Goal: Transaction & Acquisition: Purchase product/service

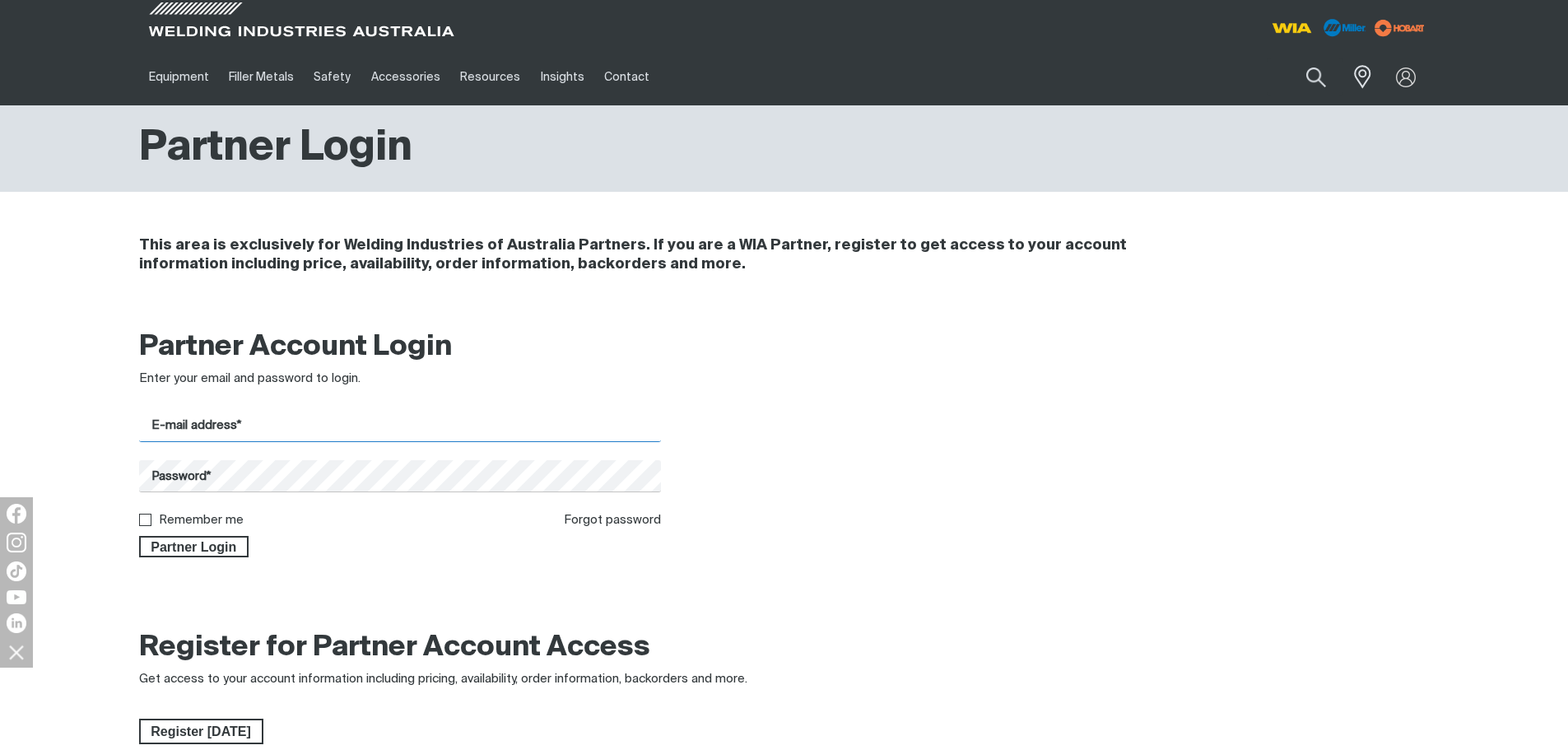
type input "[EMAIL_ADDRESS][DOMAIN_NAME]"
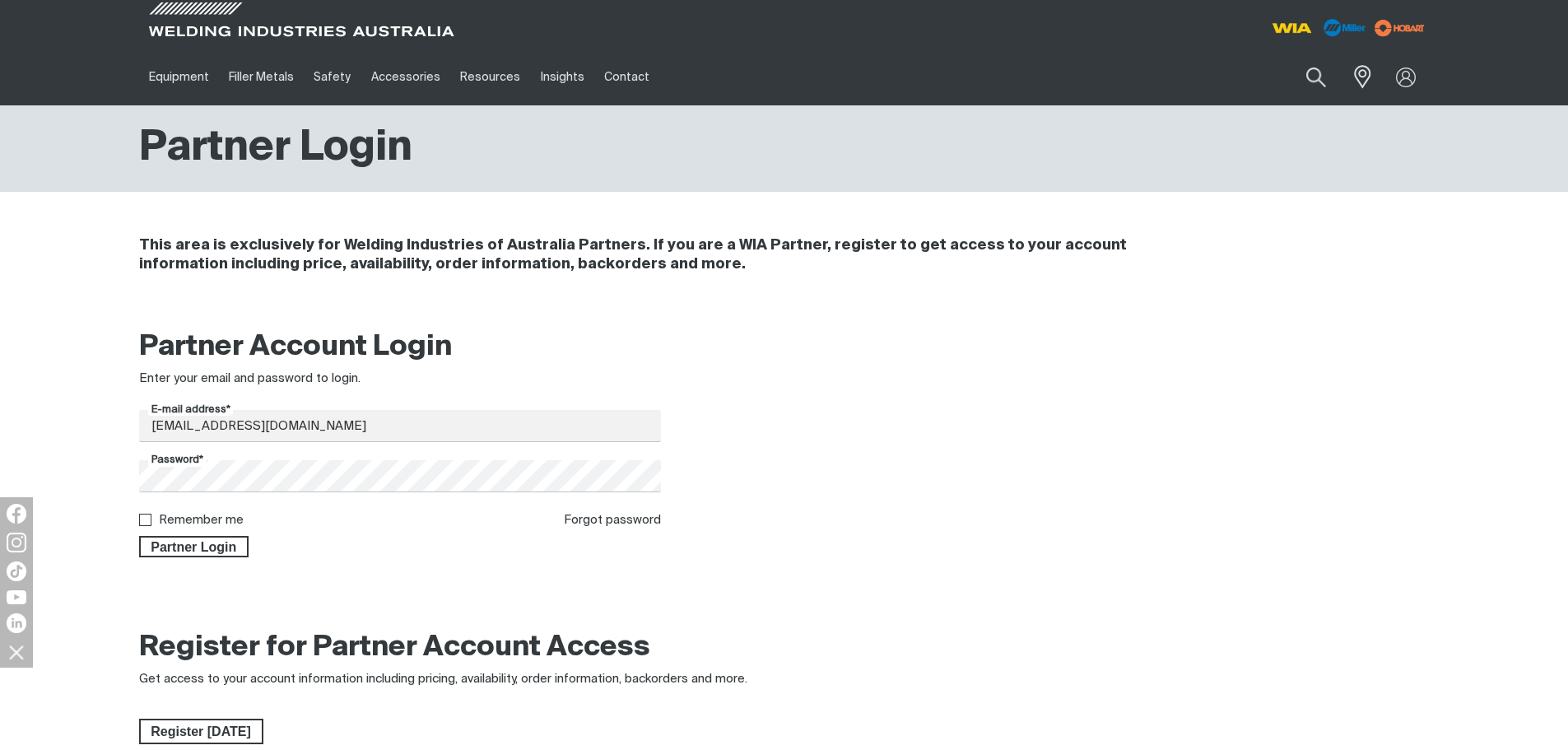
click at [168, 559] on div "Partner Account Login Enter your email and password to login. E-mail address* […" at bounding box center [784, 448] width 1317 height 260
click at [174, 554] on span "Partner Login" at bounding box center [195, 546] width 107 height 21
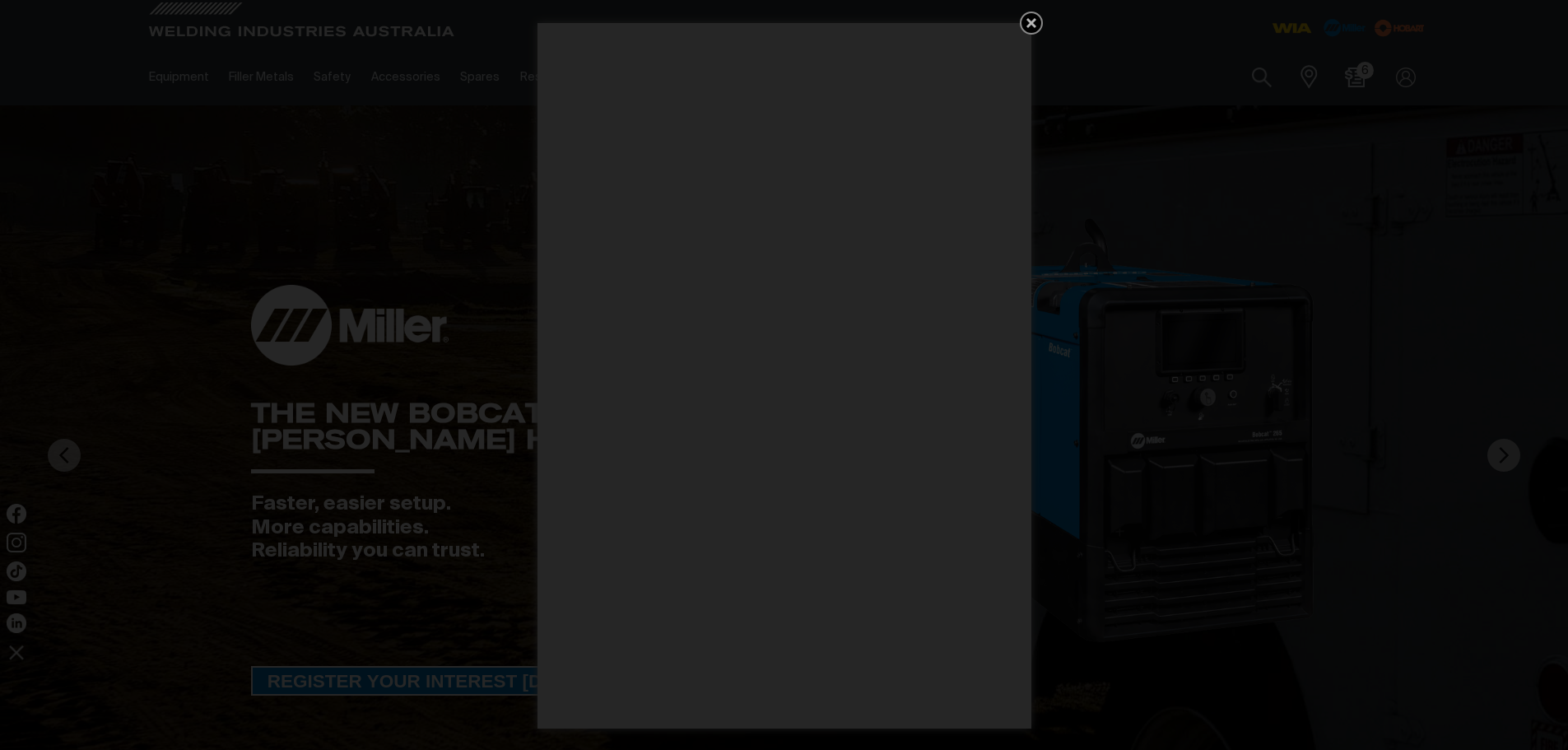
click at [1035, 22] on icon "Get 5 WIA Welding Guides Free!" at bounding box center [1031, 22] width 19 height 19
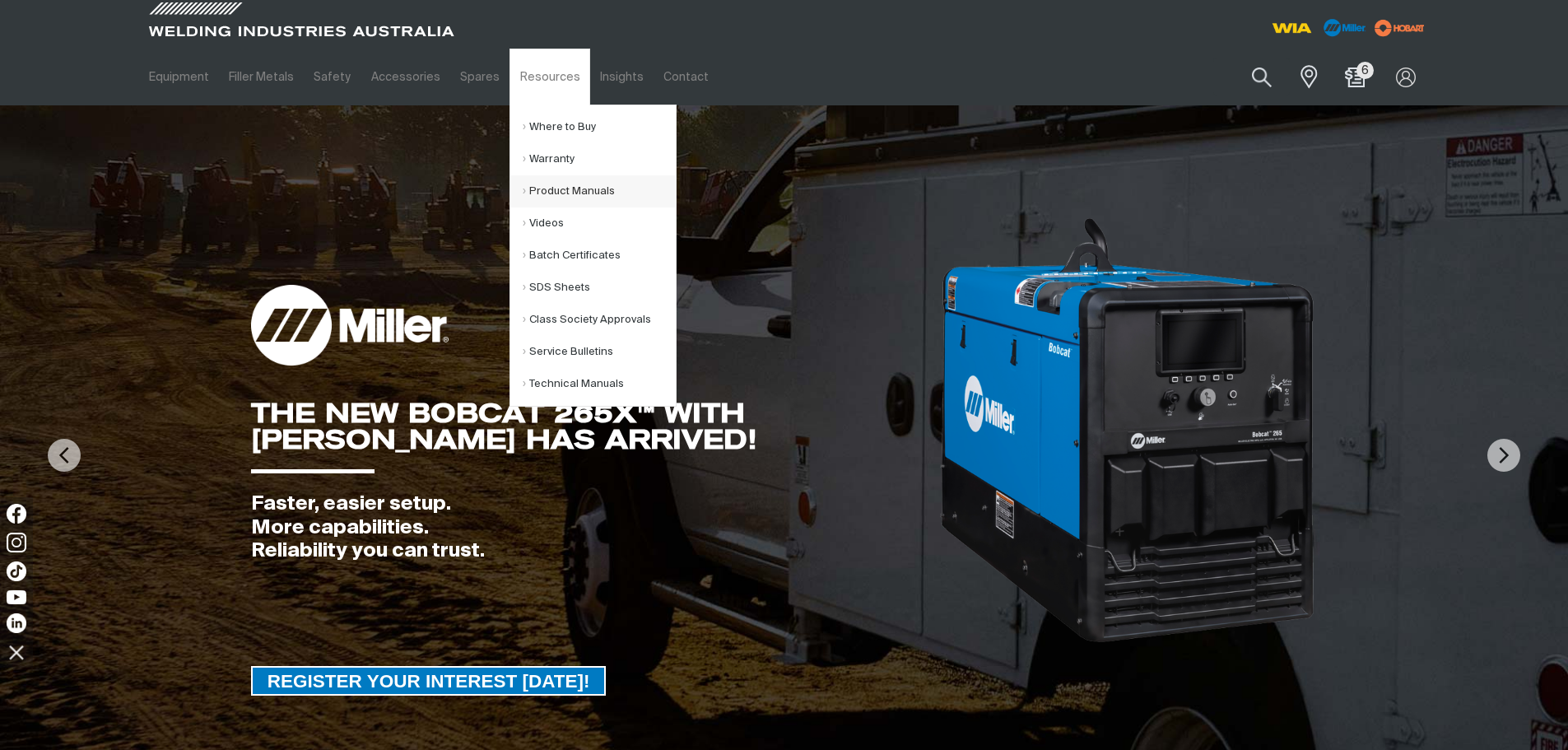
click at [530, 183] on link "Product Manuals" at bounding box center [599, 191] width 153 height 32
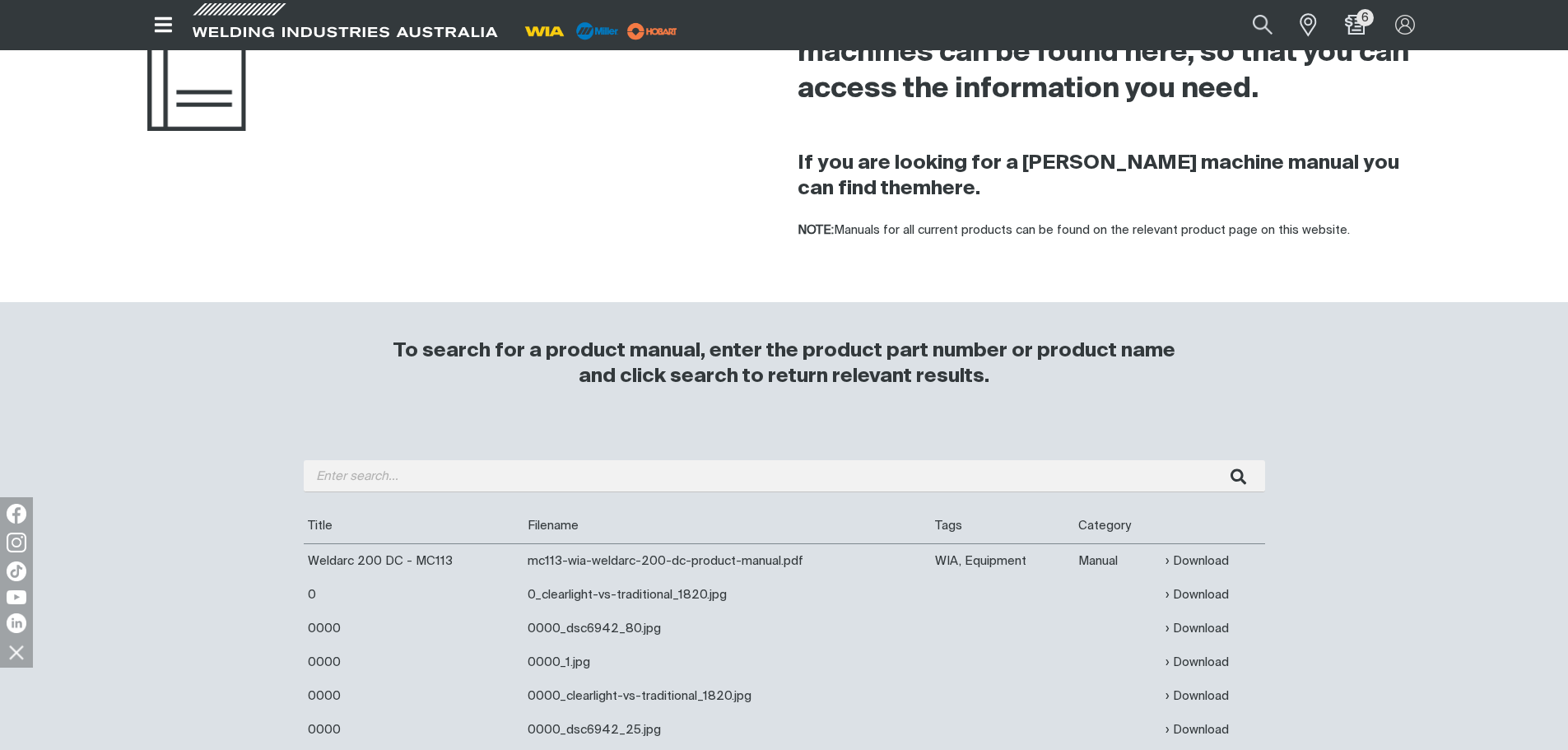
scroll to position [164, 0]
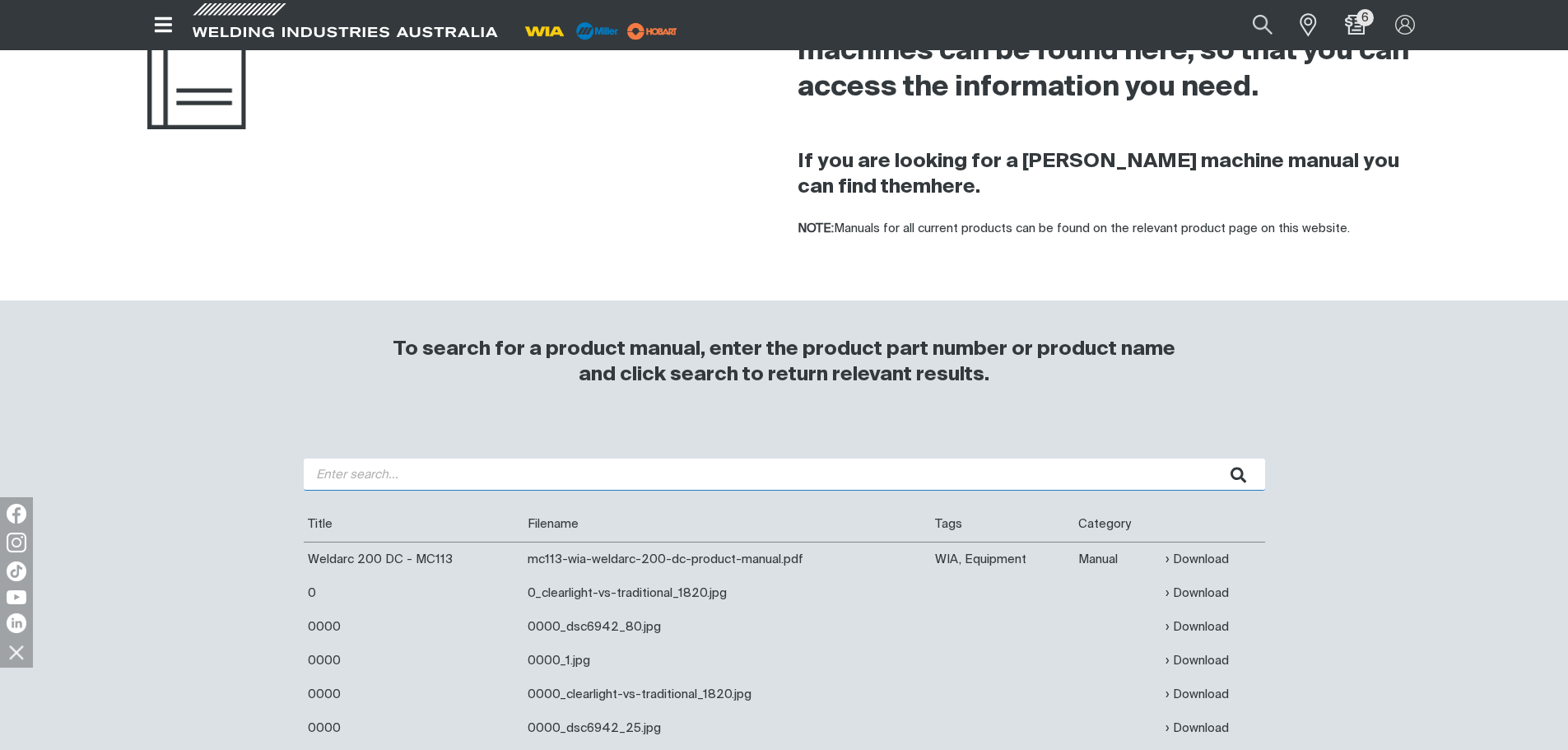
click at [473, 472] on input "search" at bounding box center [784, 474] width 962 height 32
paste input "CP 135-2"
click at [1214, 458] on button "submit" at bounding box center [1239, 474] width 52 height 32
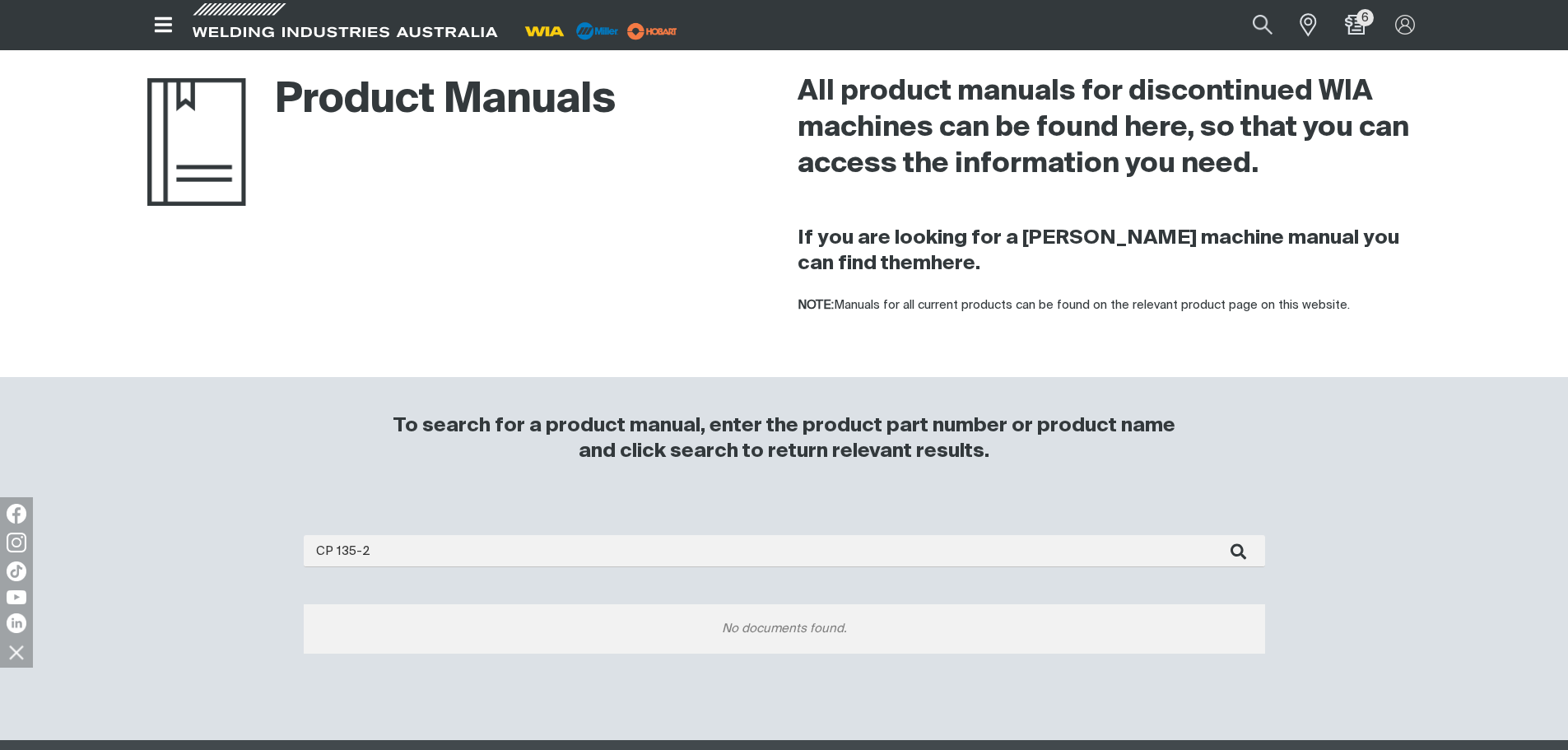
scroll to position [82, 0]
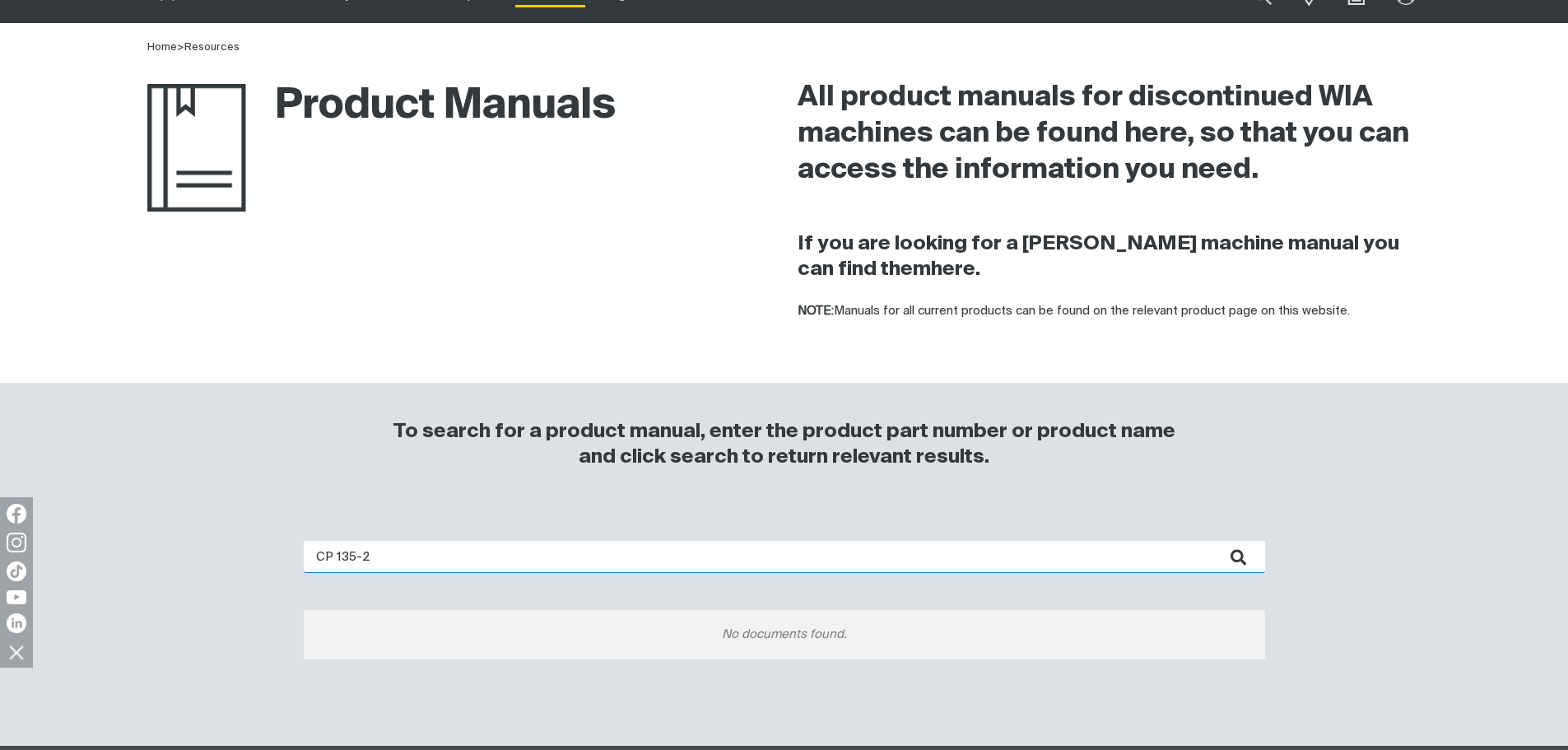
drag, startPoint x: 405, startPoint y: 564, endPoint x: 282, endPoint y: 564, distance: 123.0
click at [282, 564] on div "CP 135-2 No documents found." at bounding box center [784, 626] width 1317 height 238
type input "welmatic"
click at [1214, 541] on button "submit" at bounding box center [1239, 556] width 52 height 32
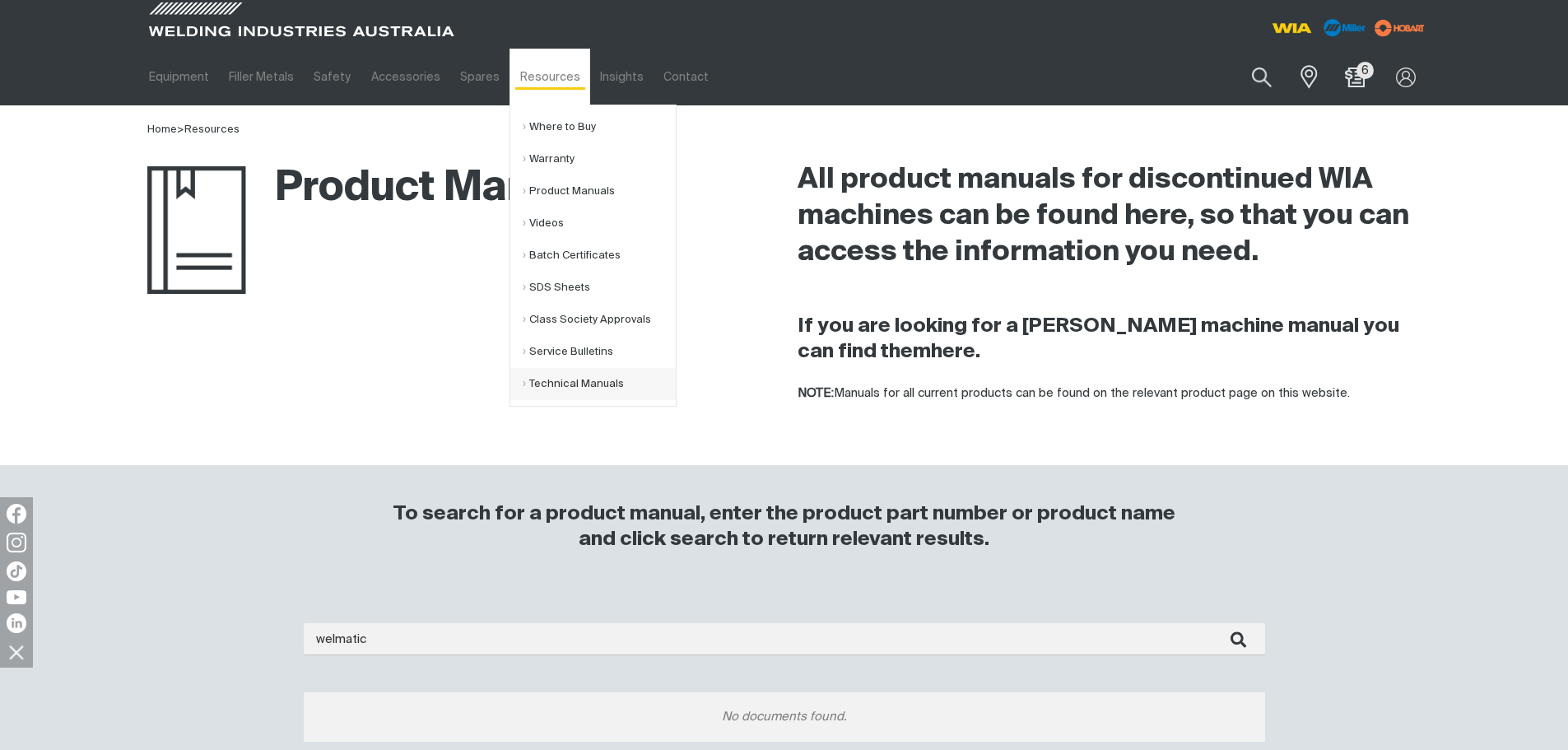
click at [552, 377] on link "Technical Manuals" at bounding box center [599, 384] width 153 height 32
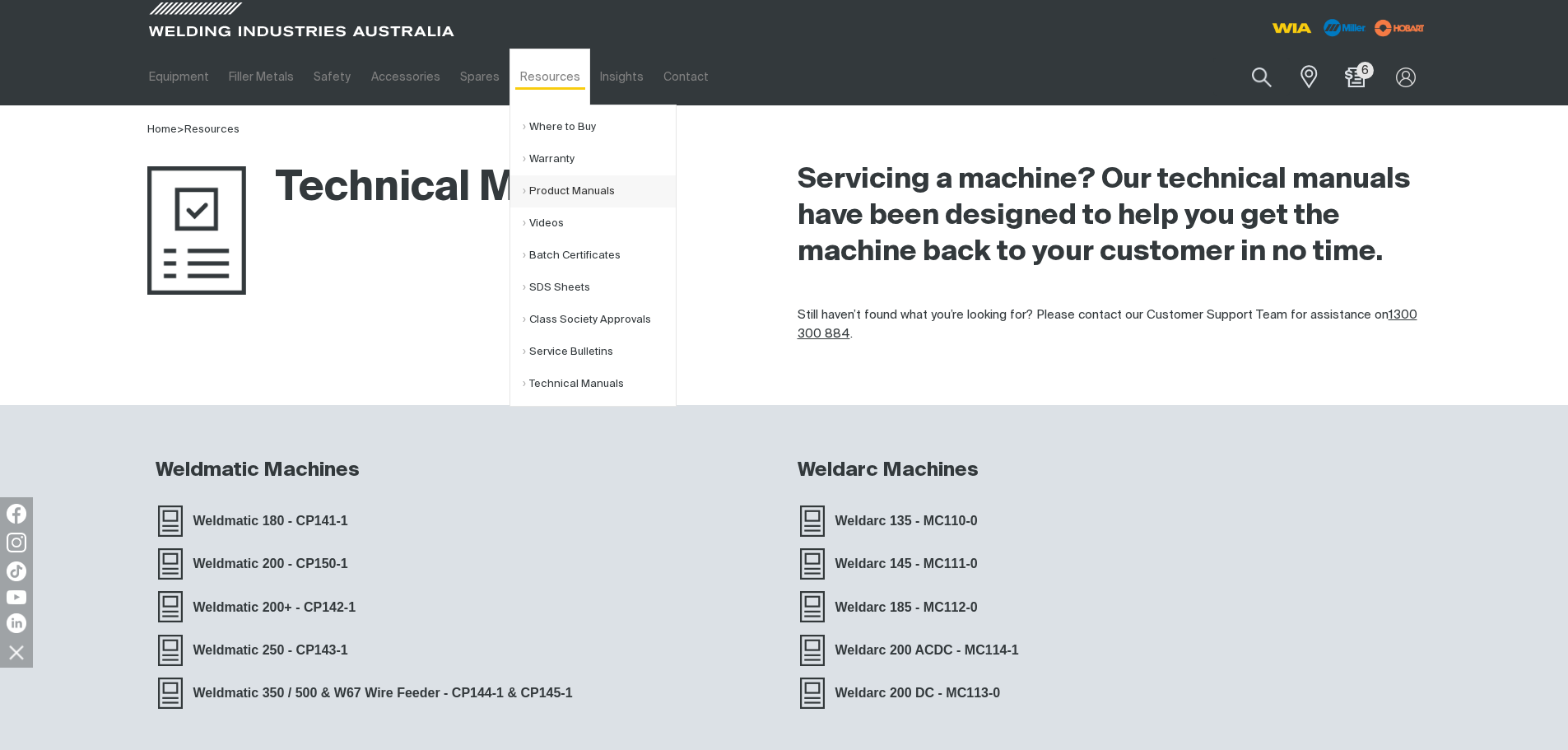
click at [545, 181] on link "Product Manuals" at bounding box center [599, 191] width 153 height 32
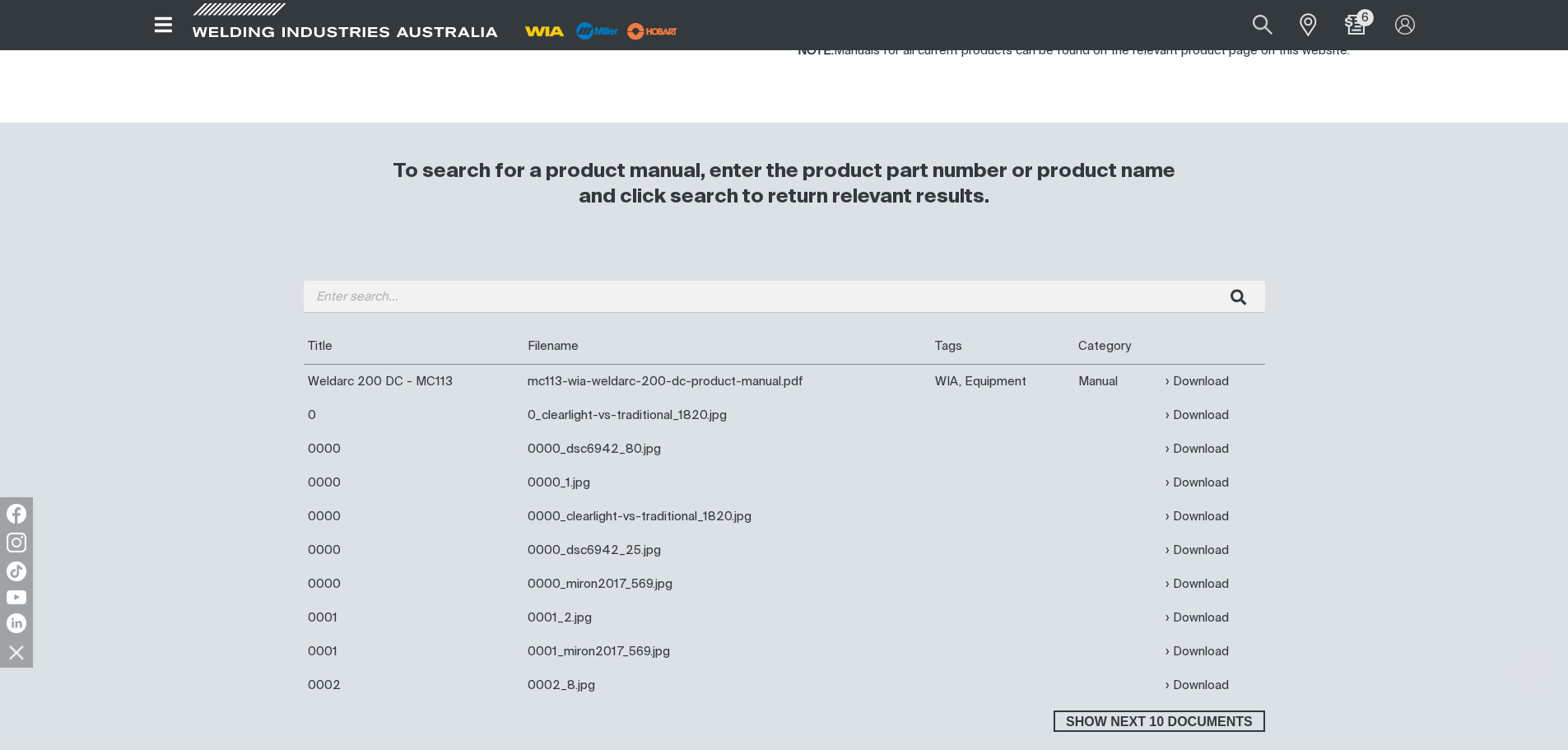
scroll to position [329, 0]
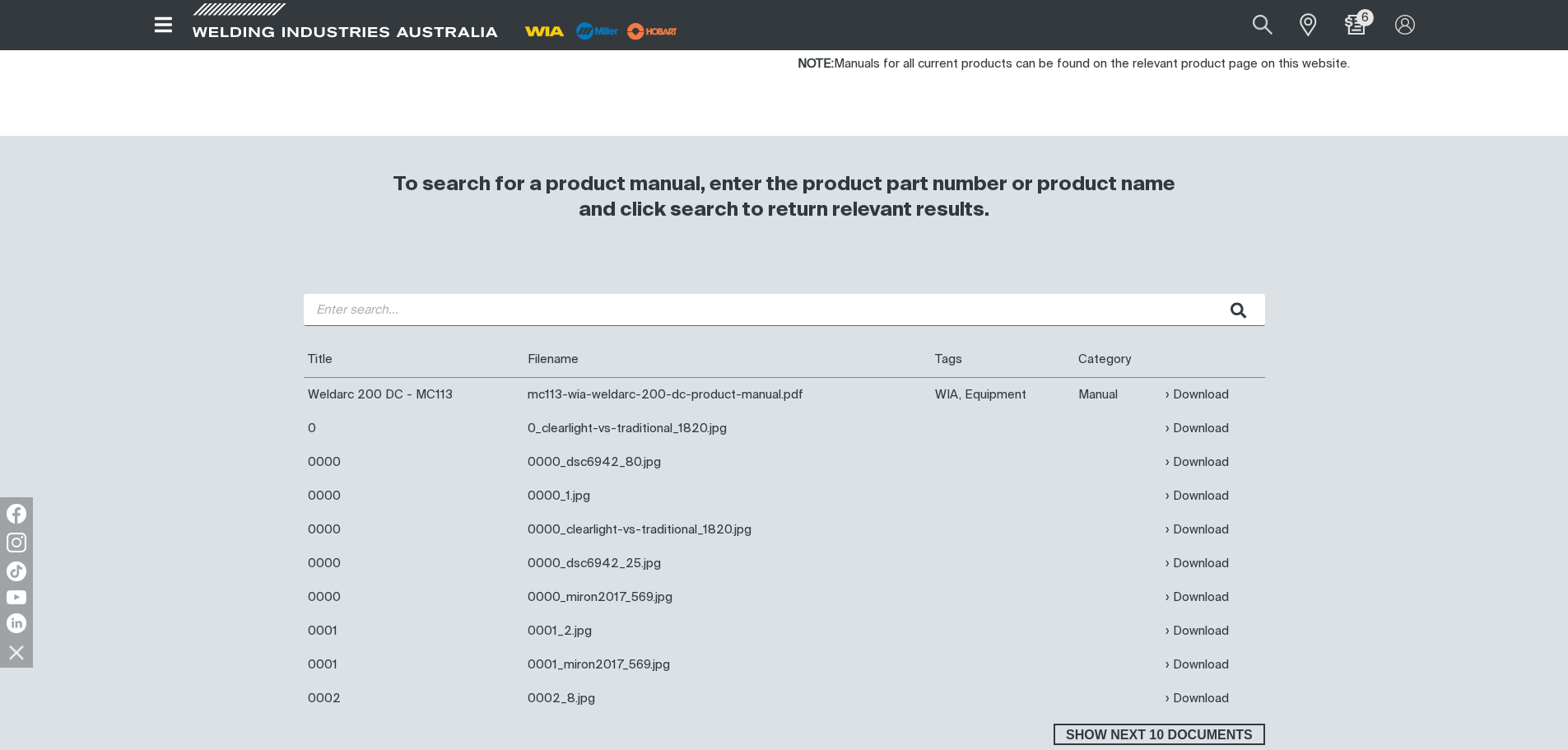
click at [399, 319] on input "search" at bounding box center [784, 309] width 962 height 32
click at [1214, 293] on button "submit" at bounding box center [1239, 309] width 52 height 32
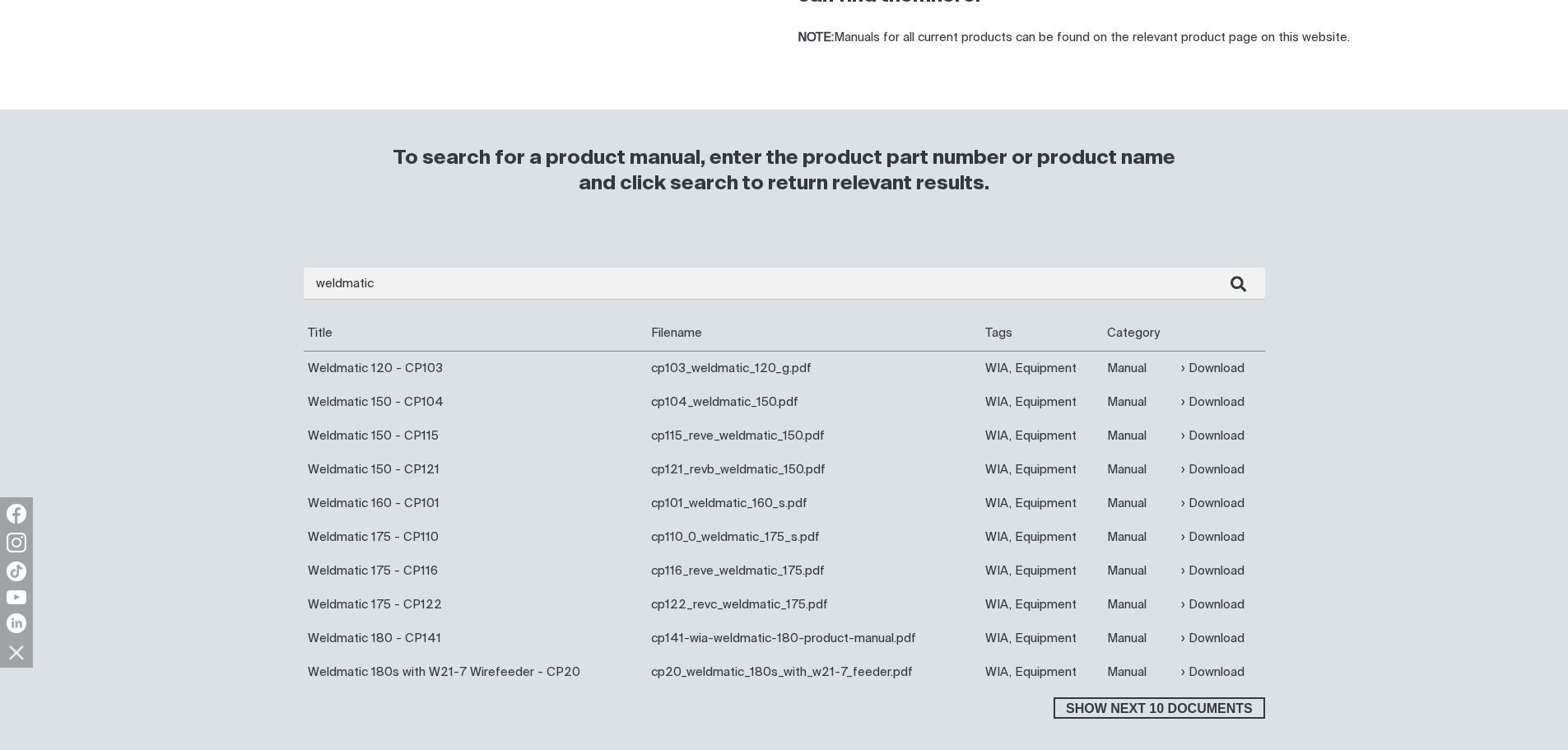
scroll to position [411, 0]
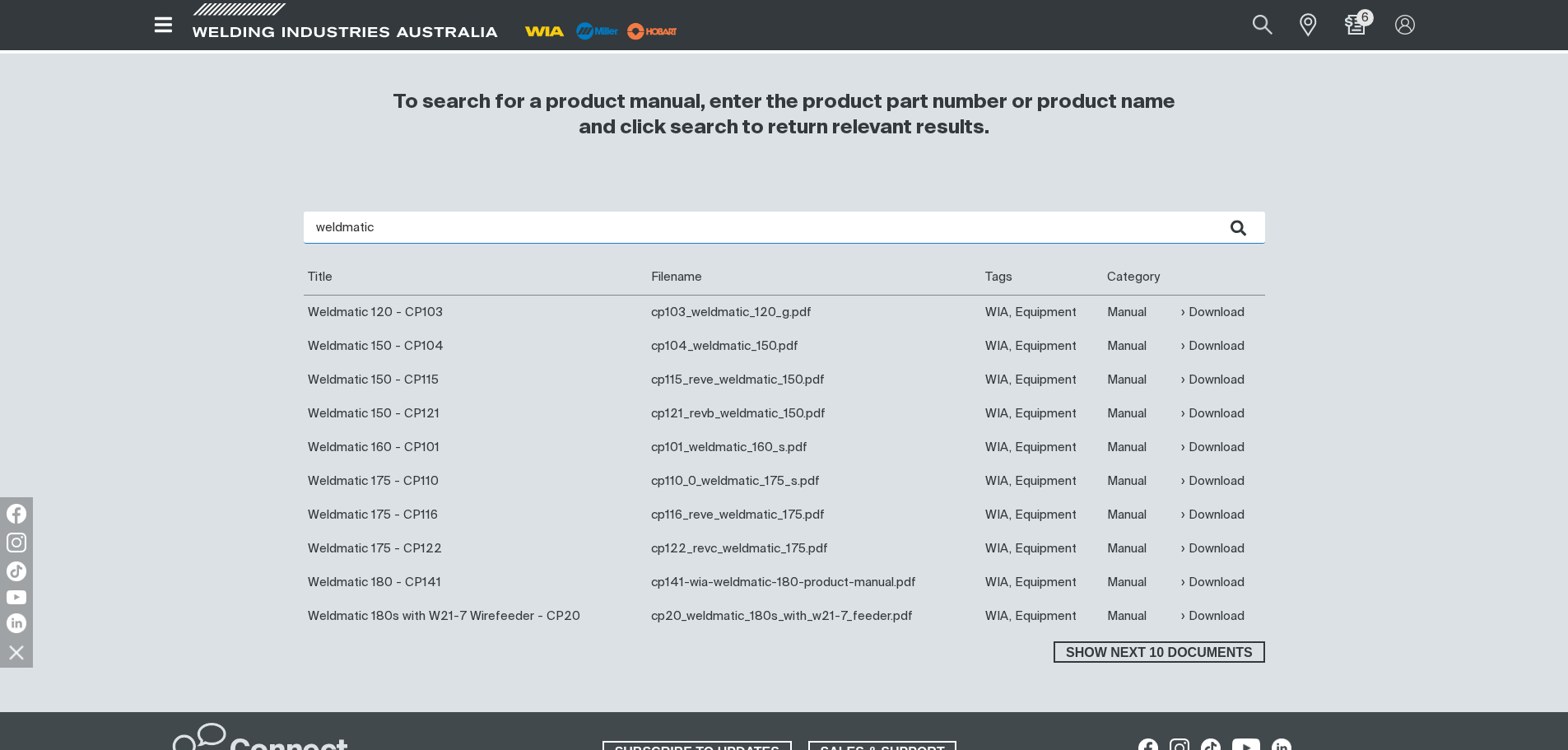
click at [400, 228] on input "weldmatic" at bounding box center [784, 227] width 962 height 32
type input "weldmatic cp135"
click at [1214, 211] on button "submit" at bounding box center [1239, 227] width 52 height 32
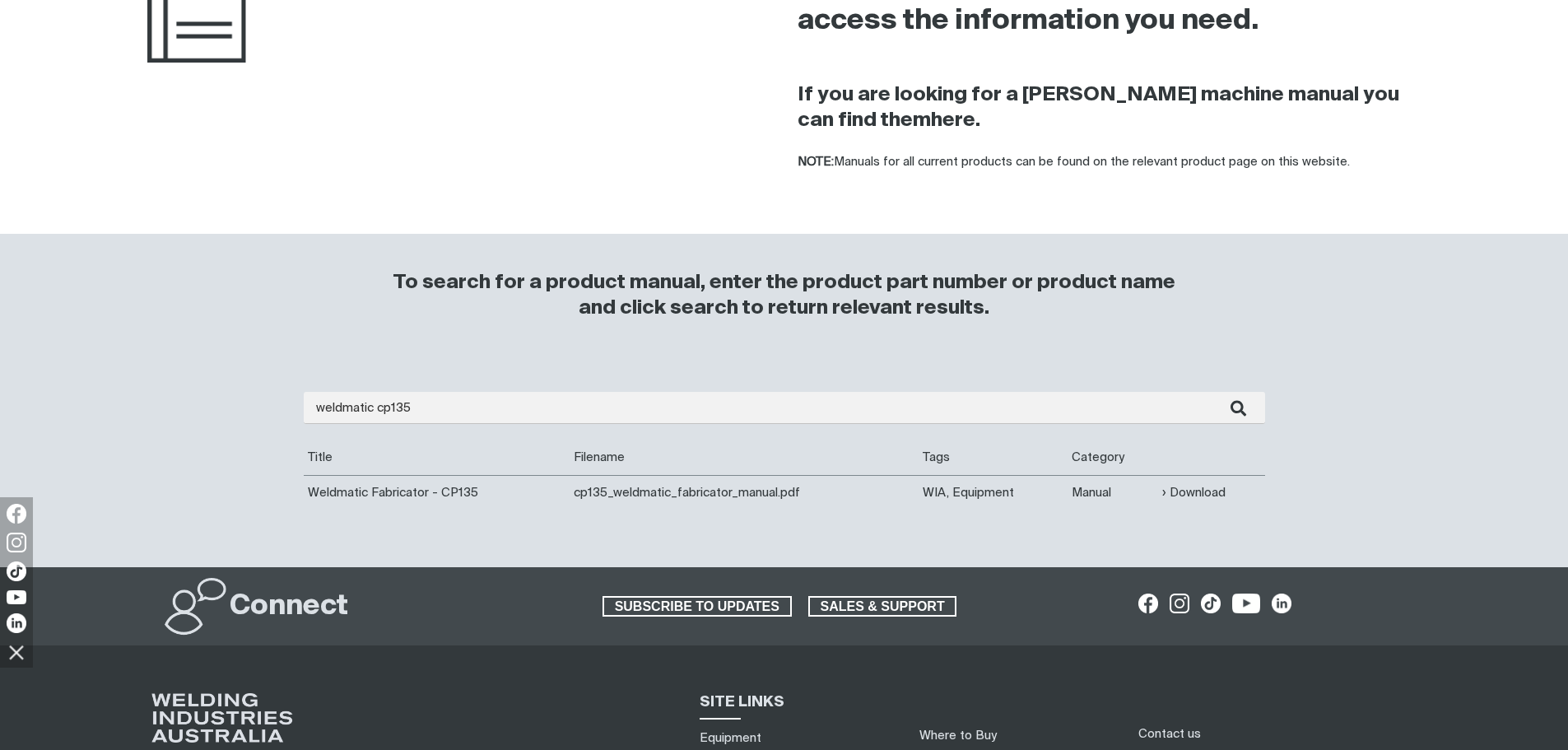
scroll to position [247, 0]
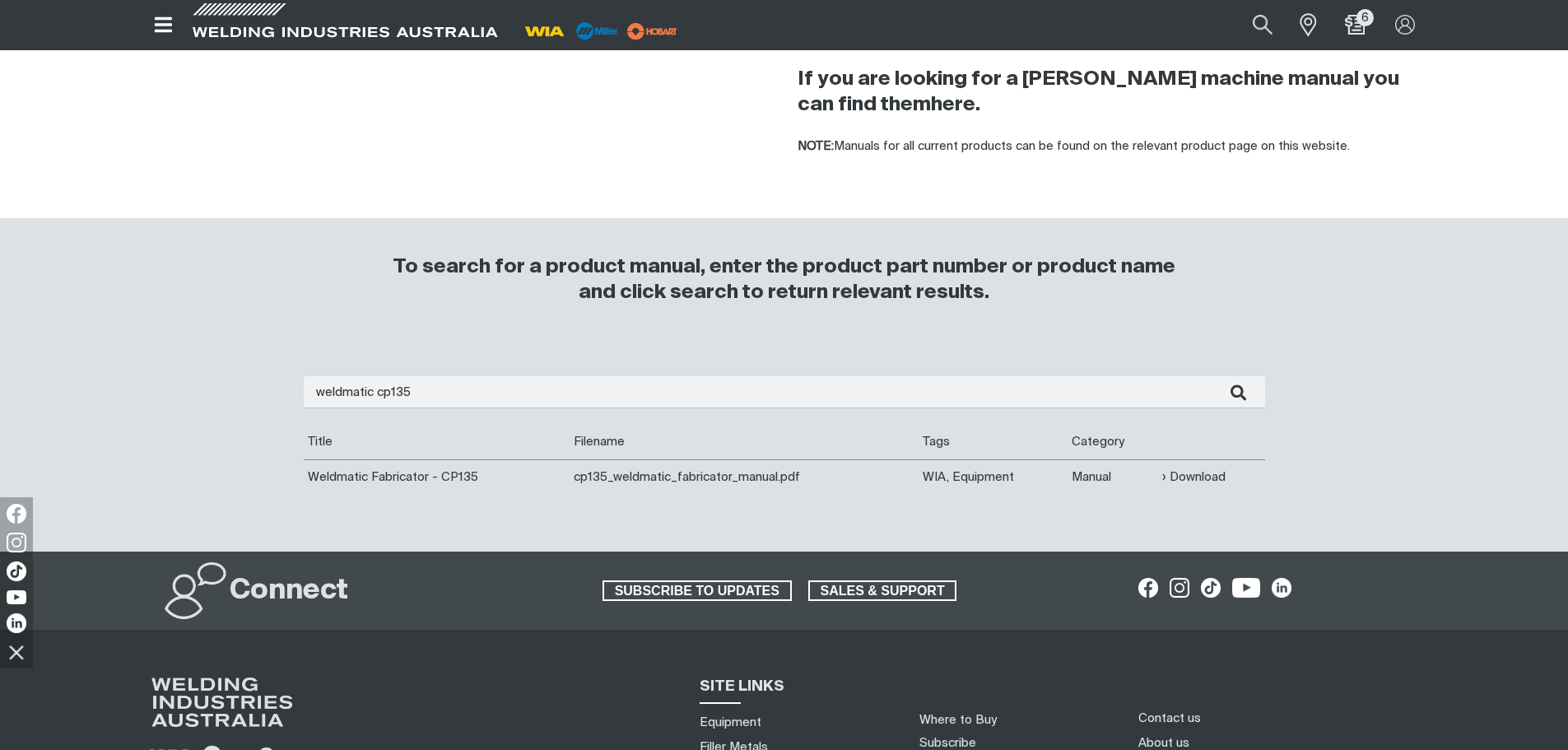
click at [1095, 469] on td "Manual" at bounding box center [1113, 476] width 90 height 34
click at [1095, 480] on td "Manual" at bounding box center [1113, 476] width 90 height 34
click at [1200, 471] on link "Download" at bounding box center [1193, 477] width 64 height 19
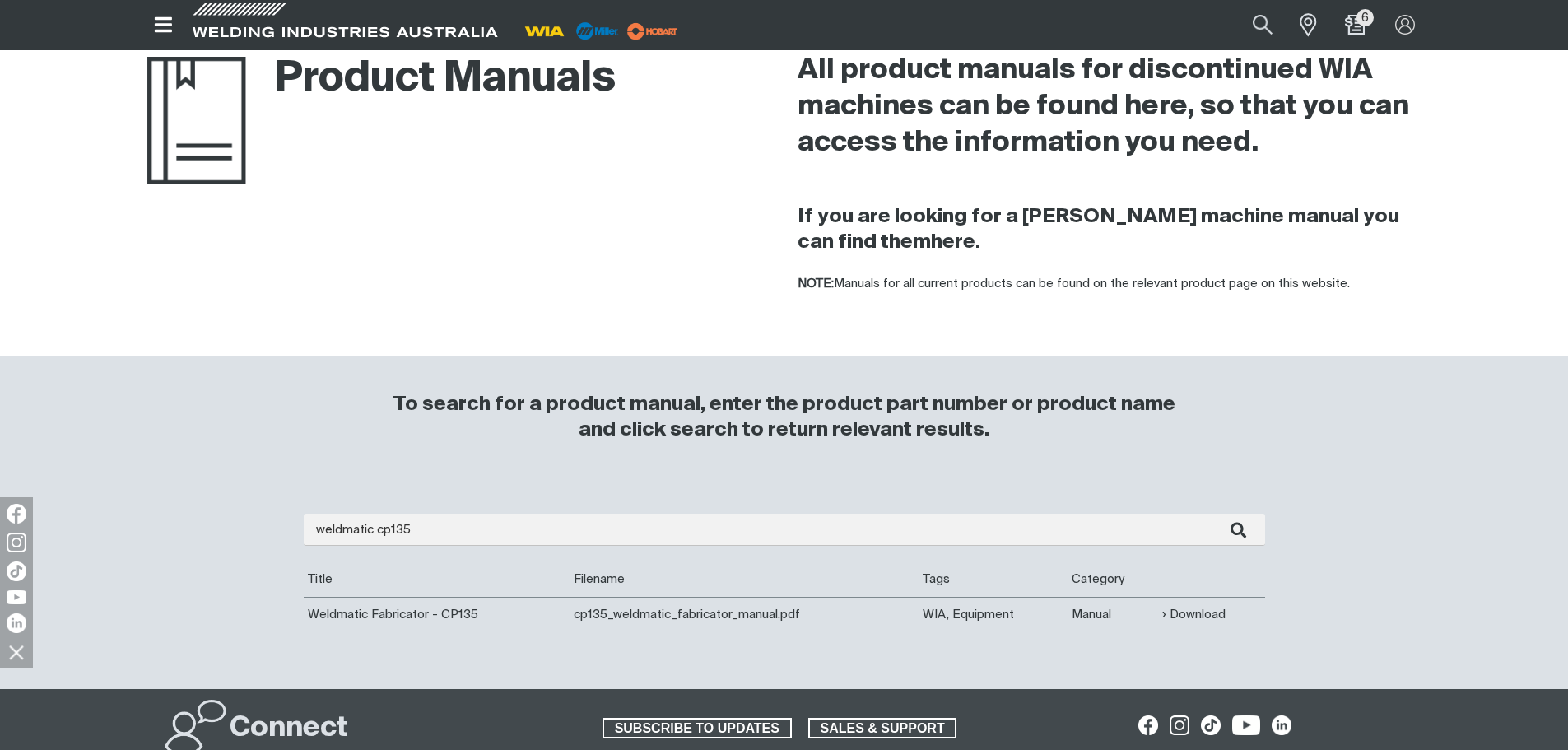
scroll to position [0, 0]
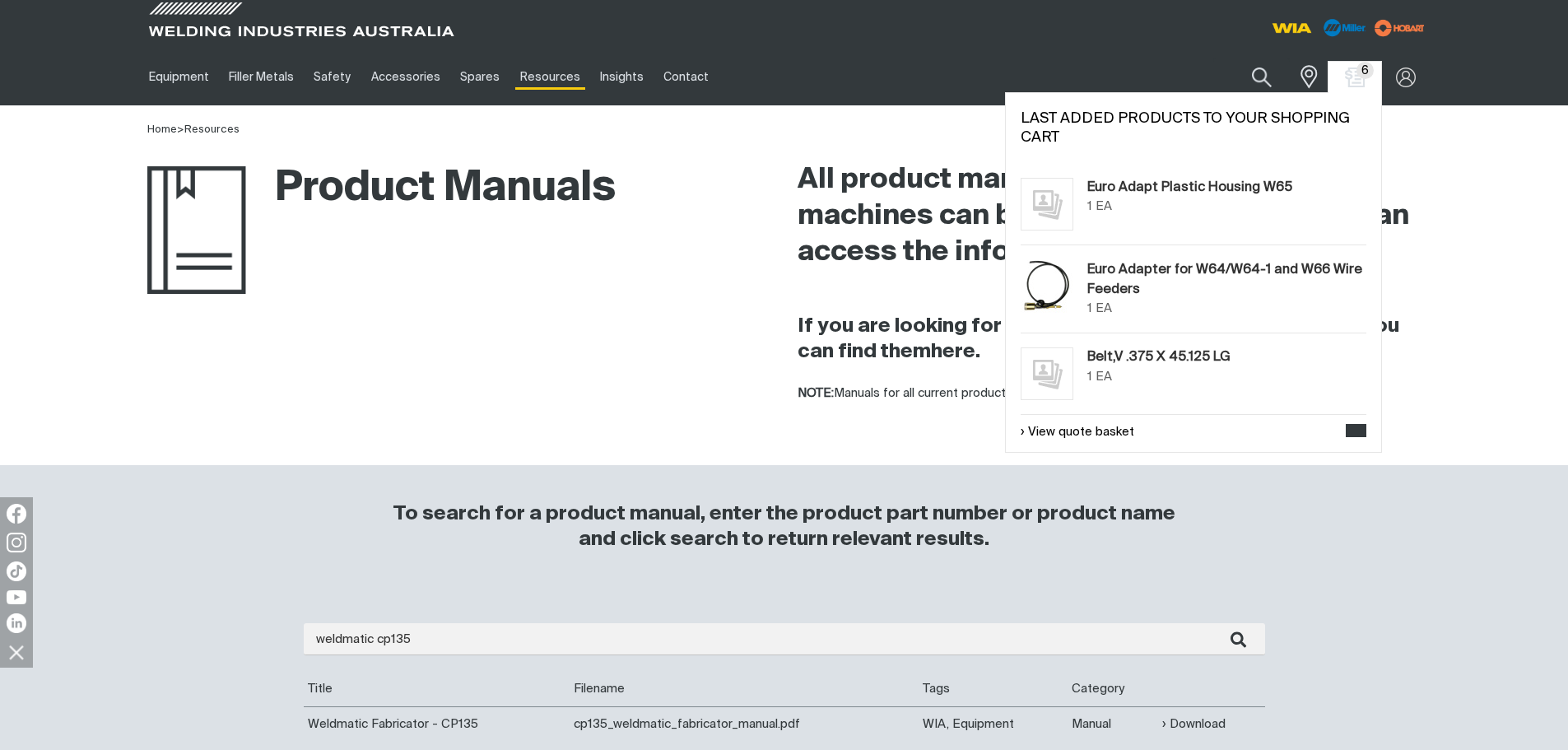
click at [1362, 66] on span "6" at bounding box center [1365, 70] width 18 height 18
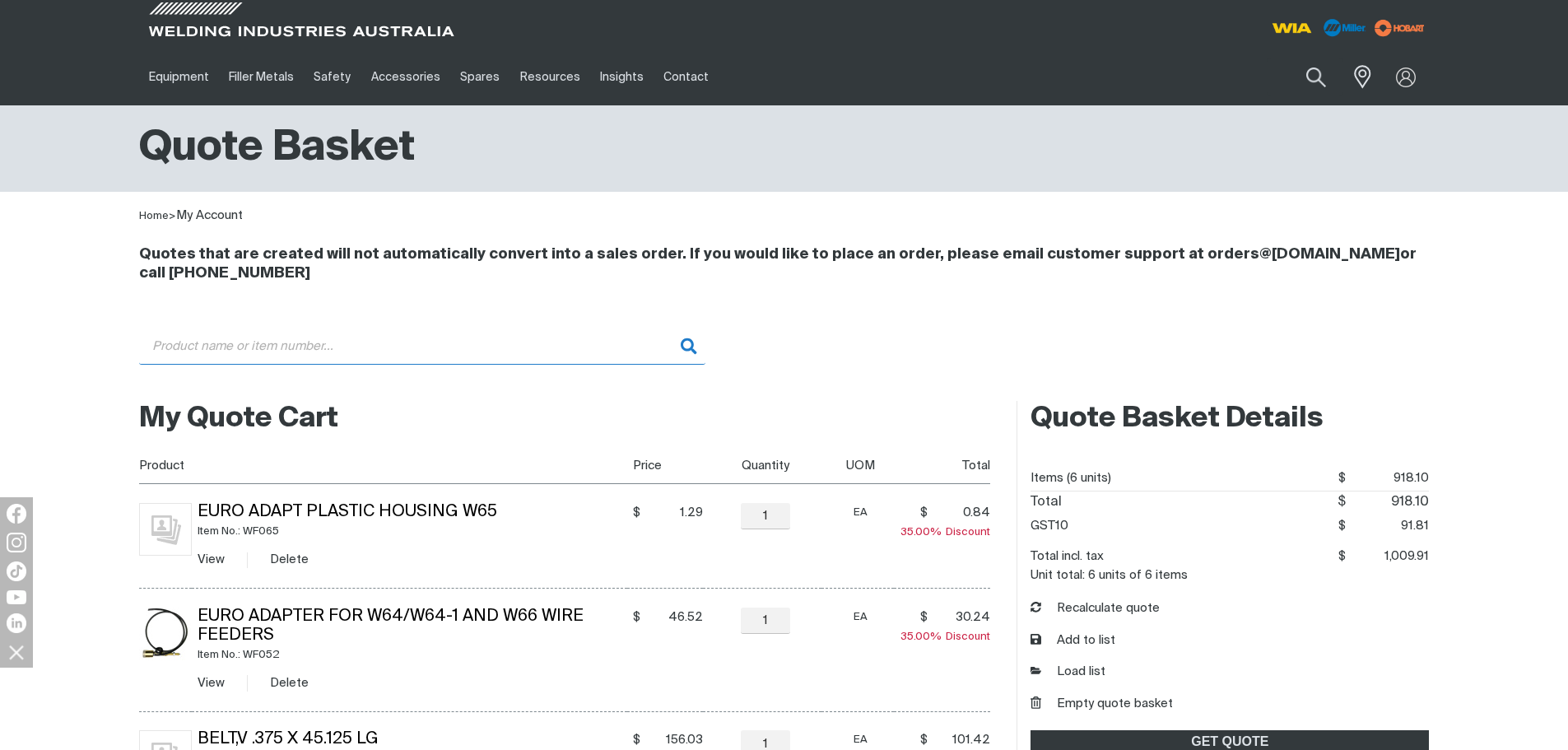
click at [389, 347] on input "Search" at bounding box center [423, 346] width 567 height 37
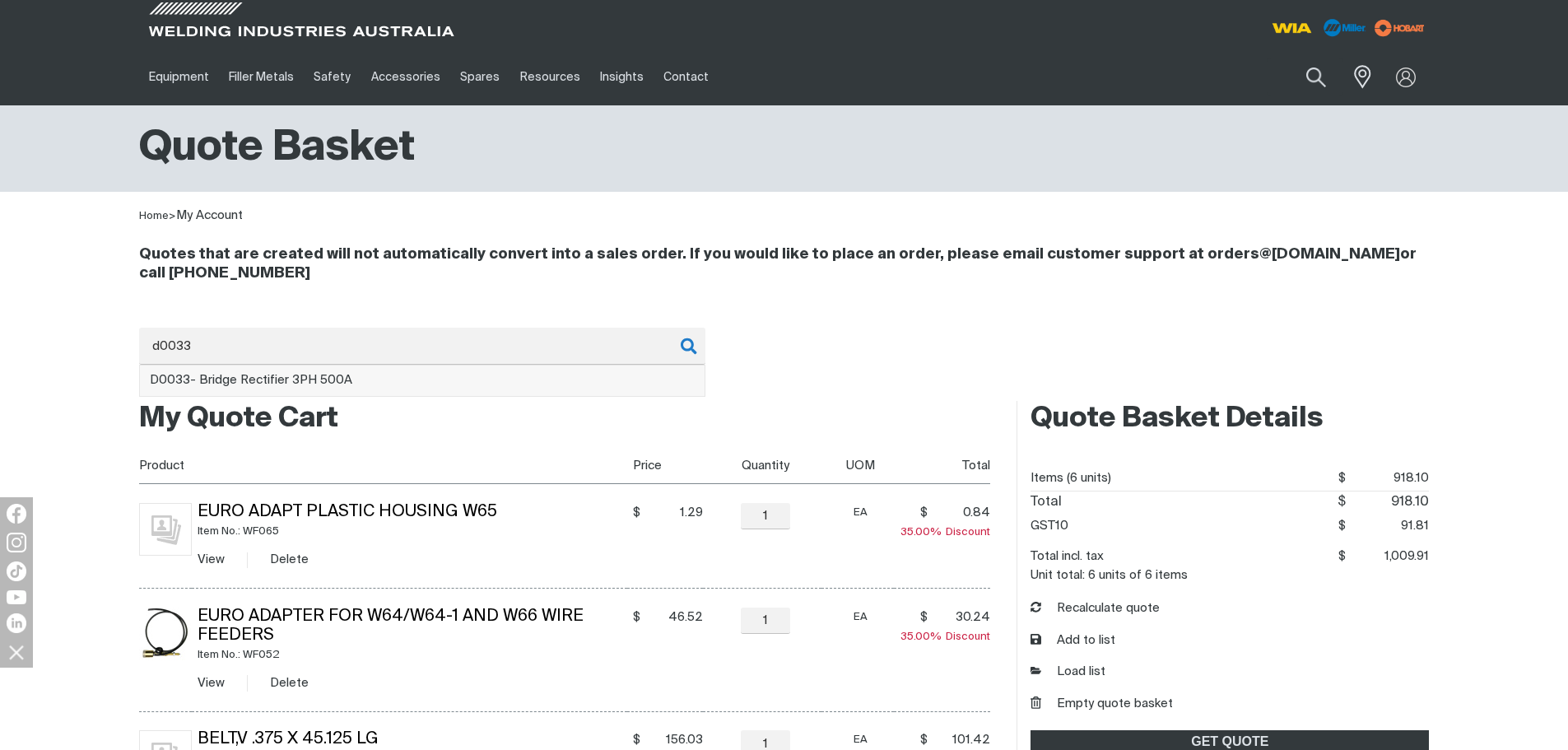
click at [365, 370] on li "D0033 - Bridge Rectifier 3PH 500A" at bounding box center [423, 381] width 565 height 31
type input "D0033 - Bridge Rectifier 3PH 500A"
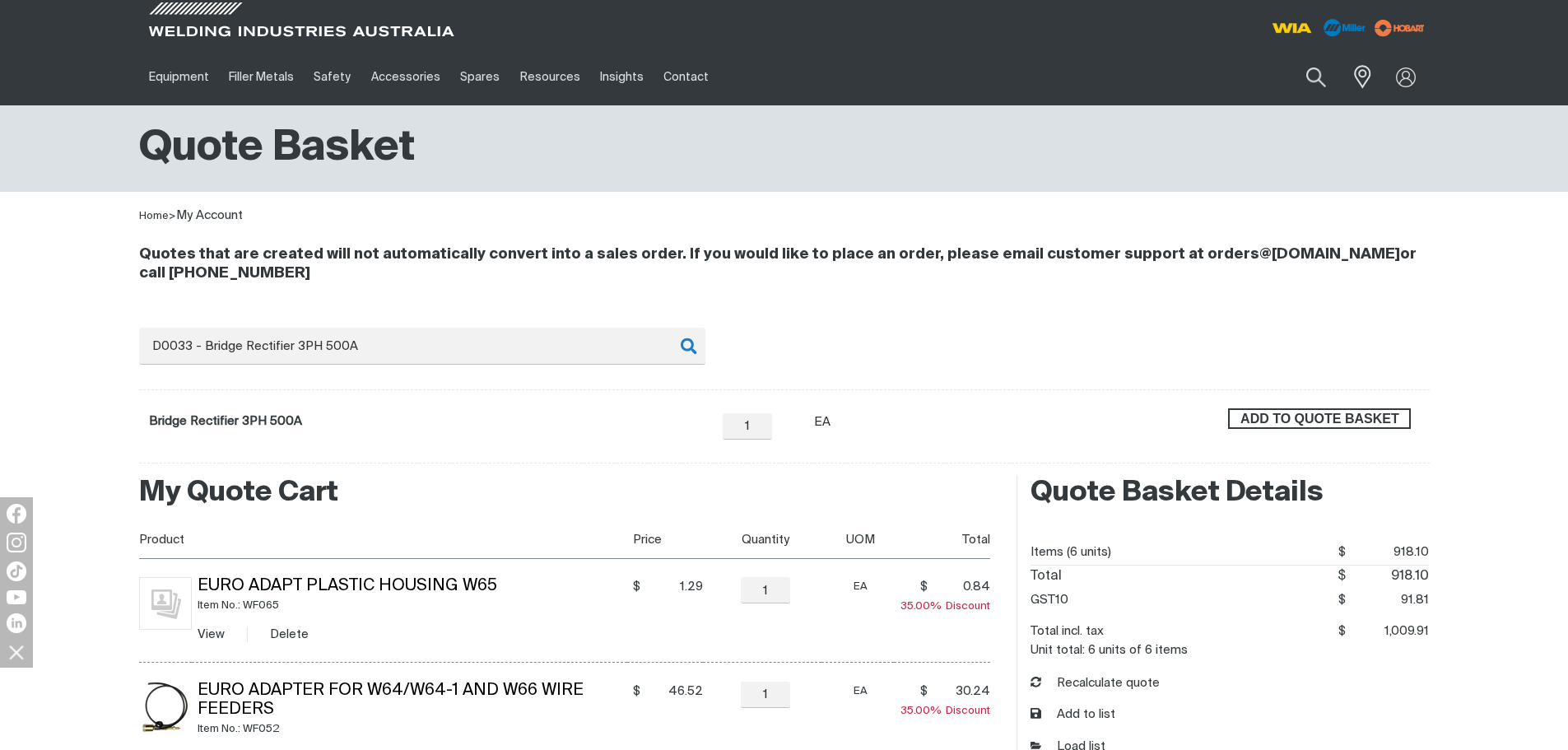
click at [1332, 415] on span "ADD TO QUOTE BASKET" at bounding box center [1320, 418] width 179 height 21
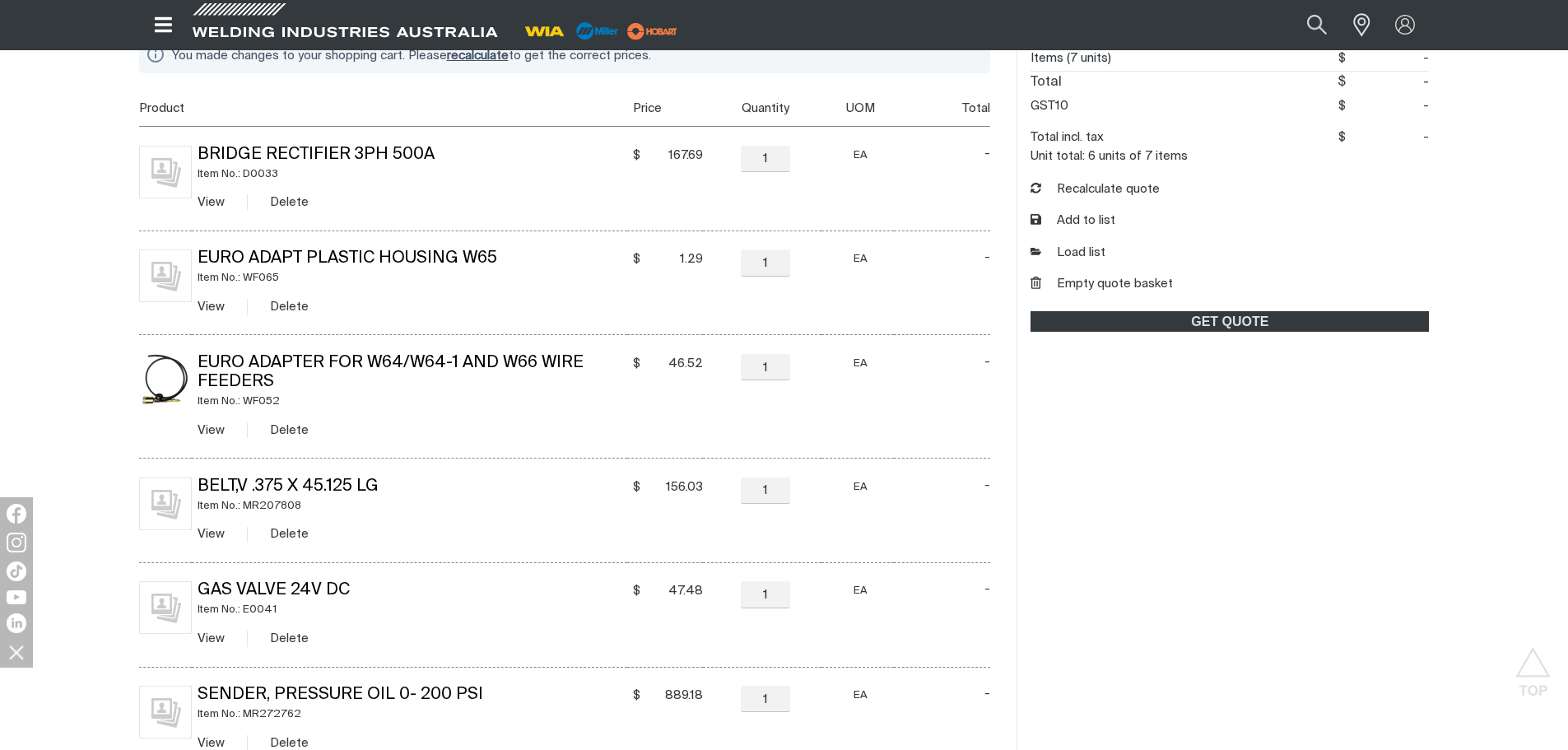
scroll to position [329, 0]
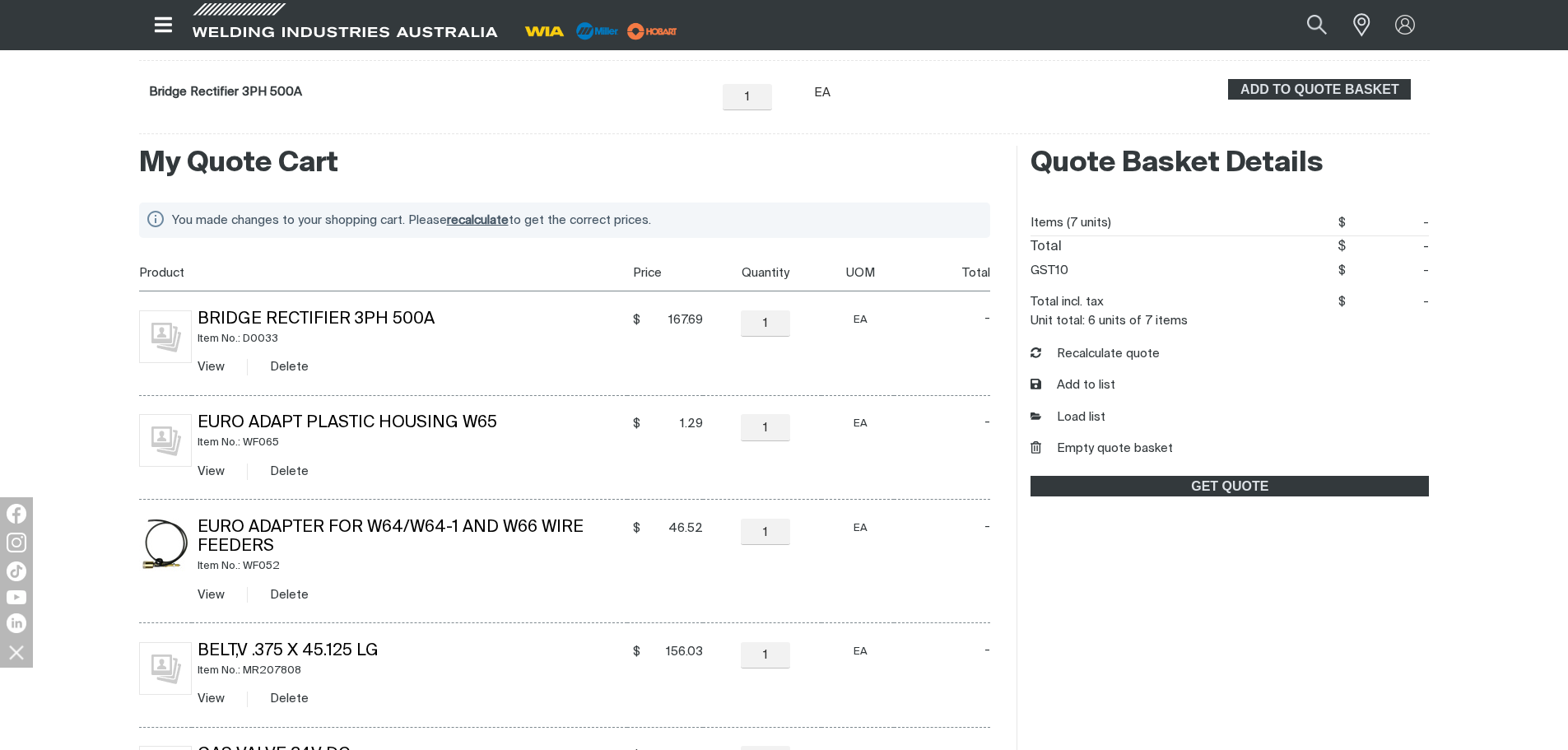
click at [476, 219] on div "You made changes to your shopping cart. Please recalculate to get the correct p…" at bounding box center [565, 220] width 852 height 35
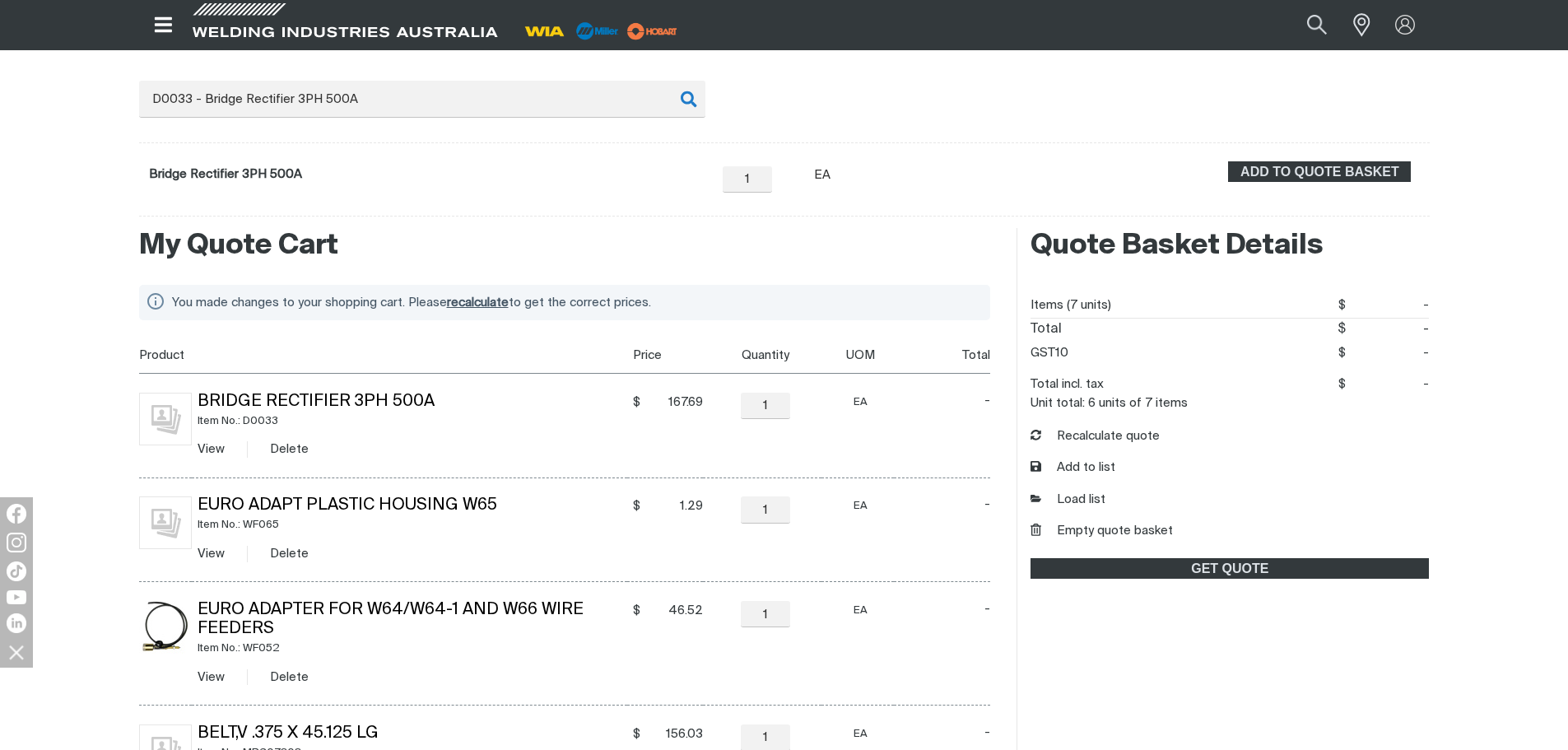
click at [490, 308] on div "You made changes to your shopping cart. Please recalculate to get the correct p…" at bounding box center [565, 303] width 852 height 35
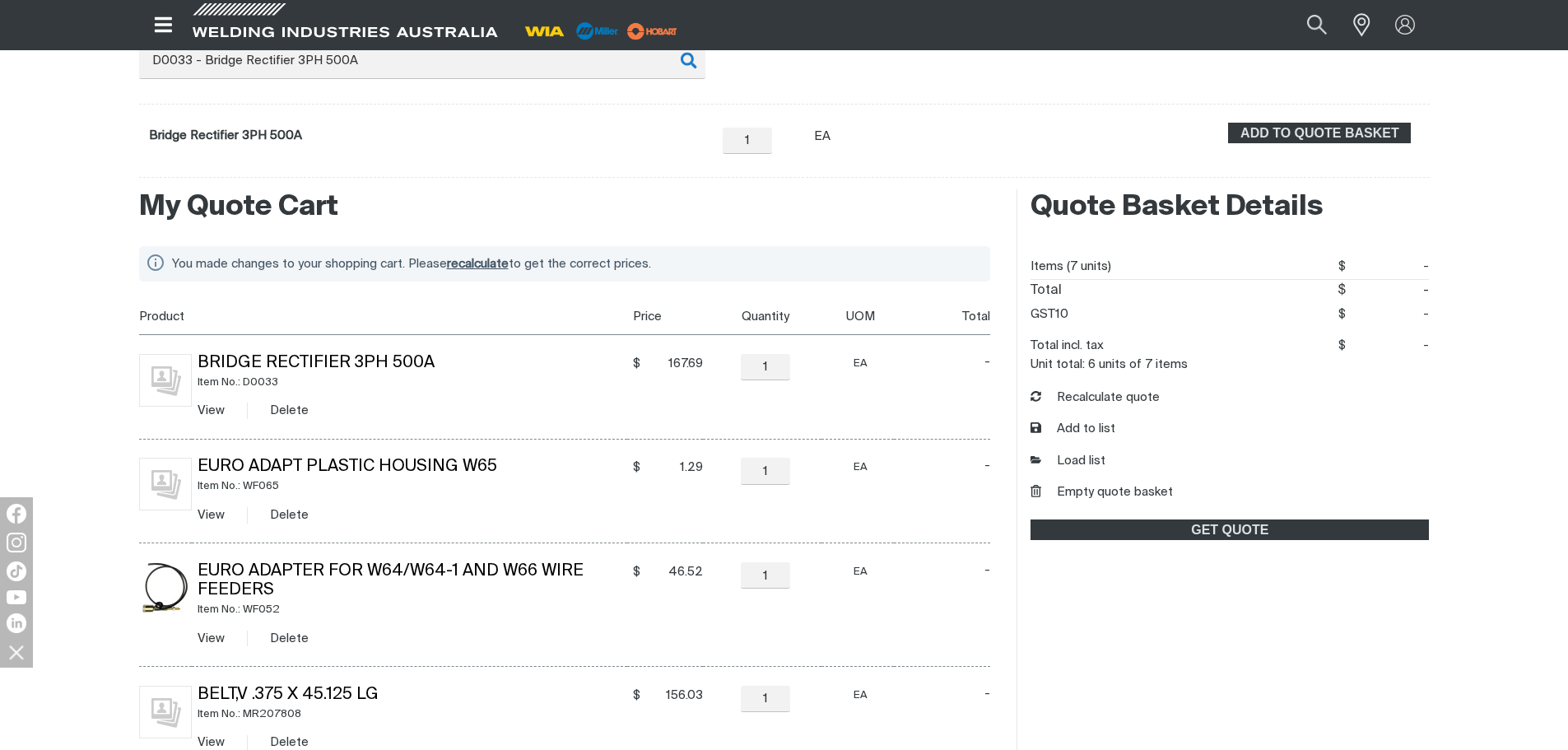
scroll to position [247, 0]
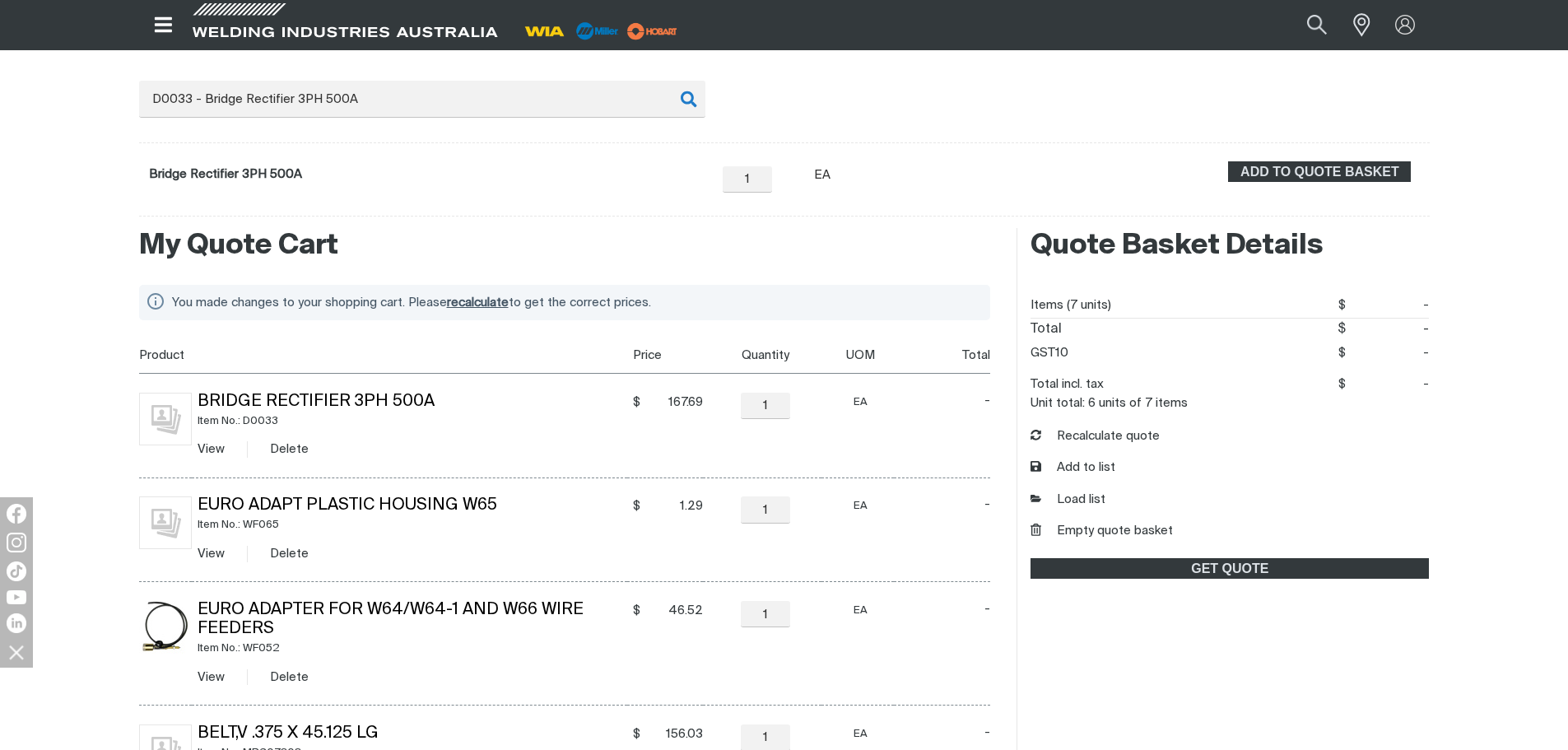
click at [488, 300] on span "recalculate" at bounding box center [477, 302] width 62 height 12
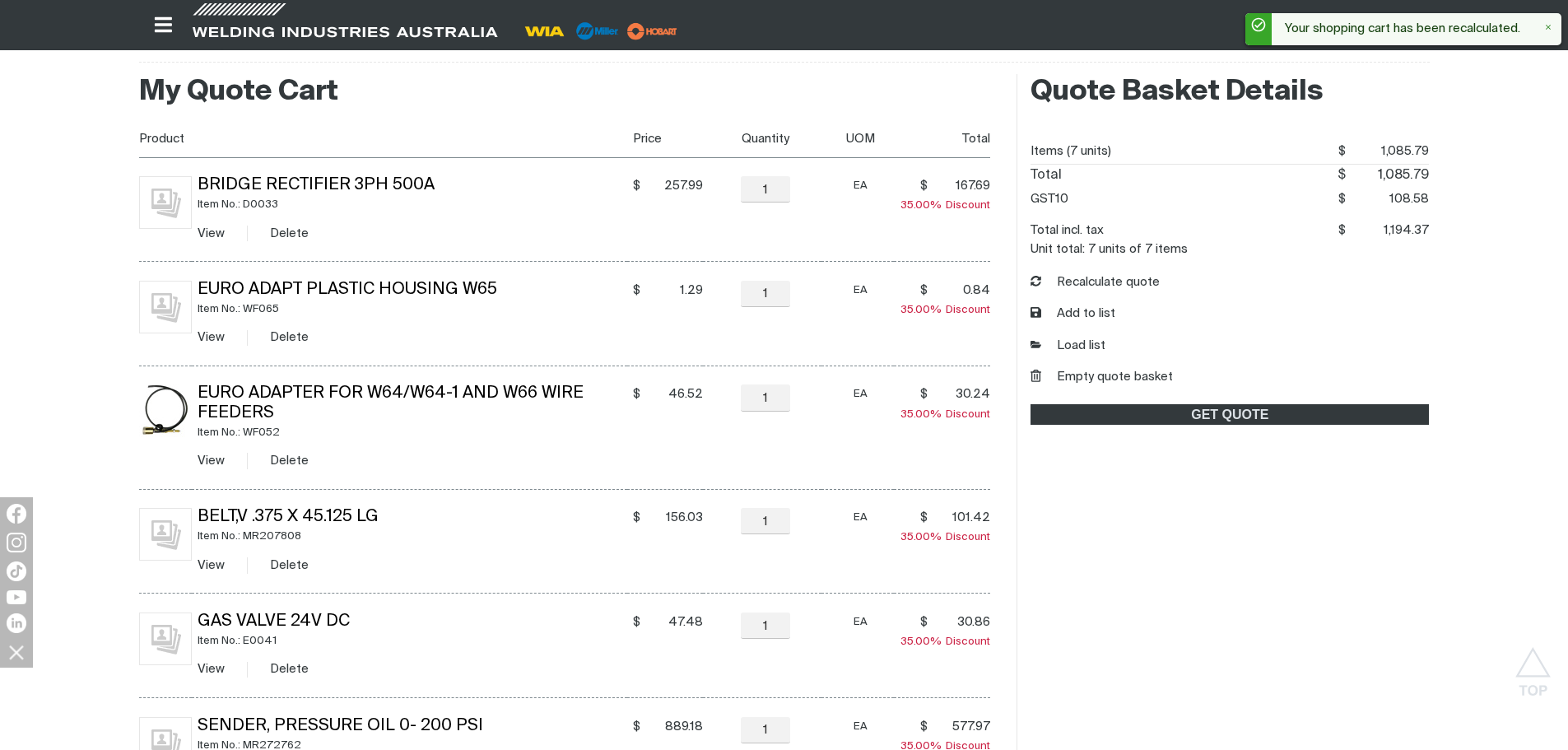
scroll to position [411, 0]
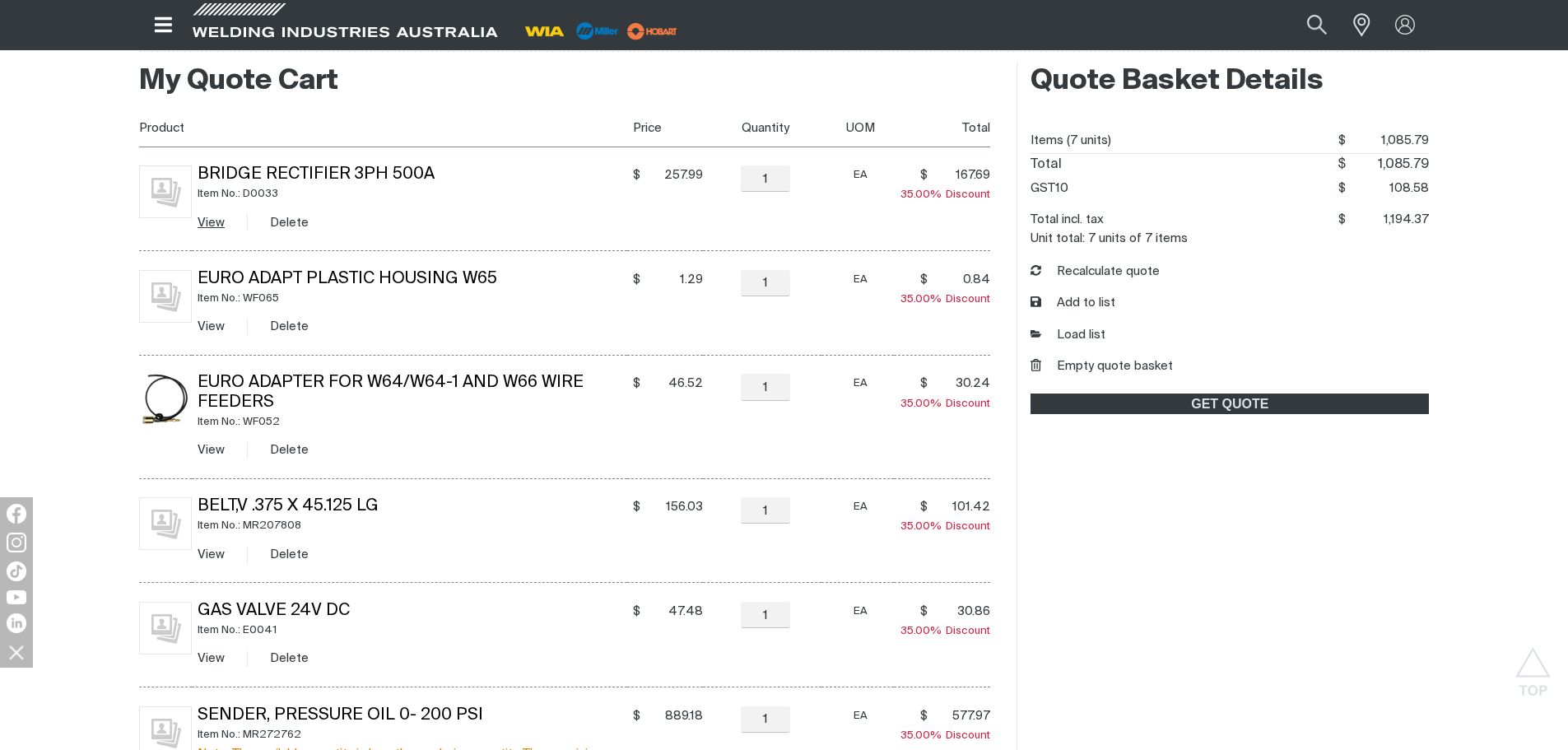
click at [202, 217] on link "View" at bounding box center [210, 222] width 27 height 12
